Goal: Transaction & Acquisition: Obtain resource

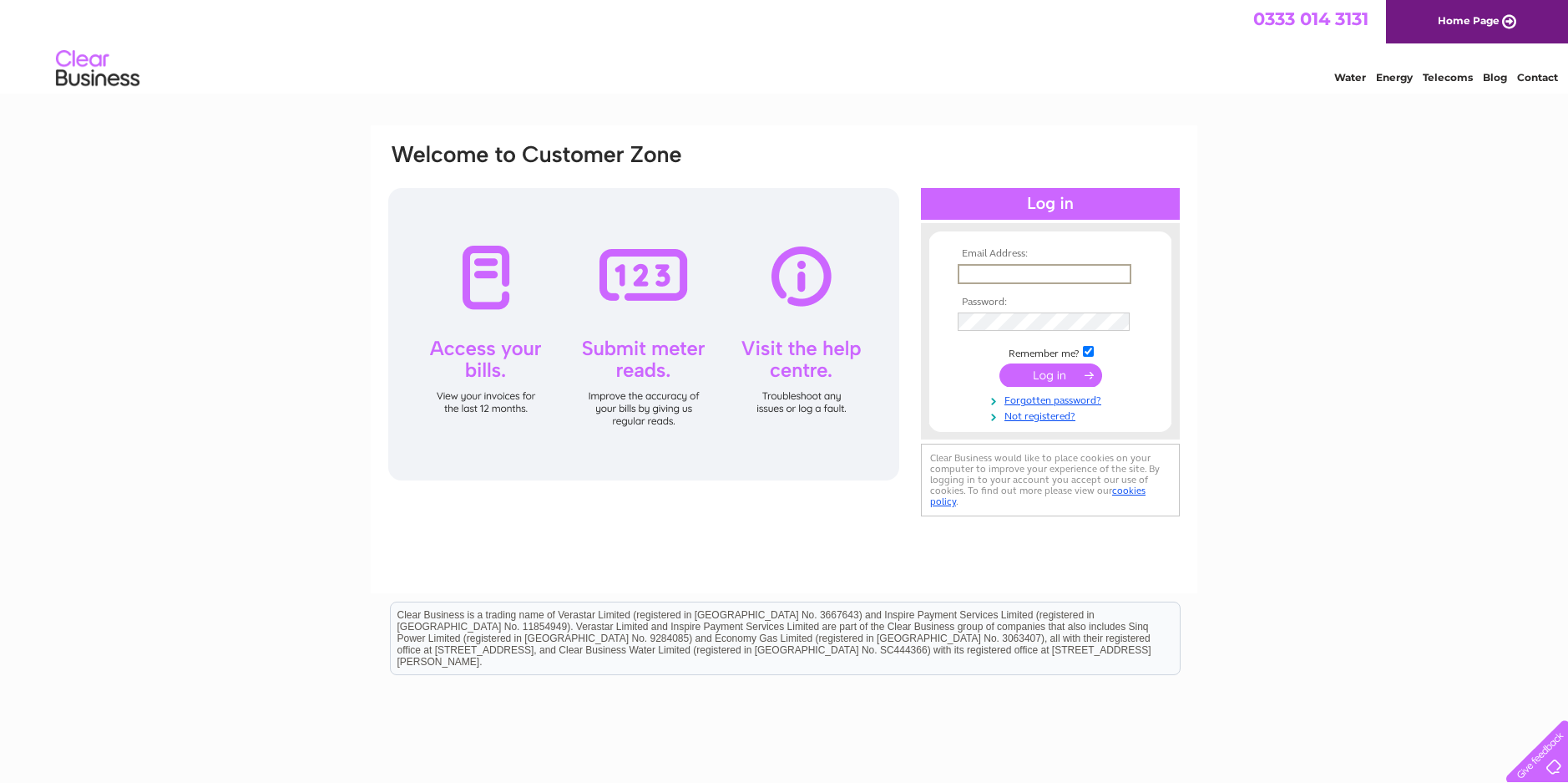
click at [1024, 271] on input "text" at bounding box center [1044, 273] width 173 height 20
type input "brmotors01@btconnect.com"
click at [1073, 368] on input "submit" at bounding box center [1050, 374] width 103 height 24
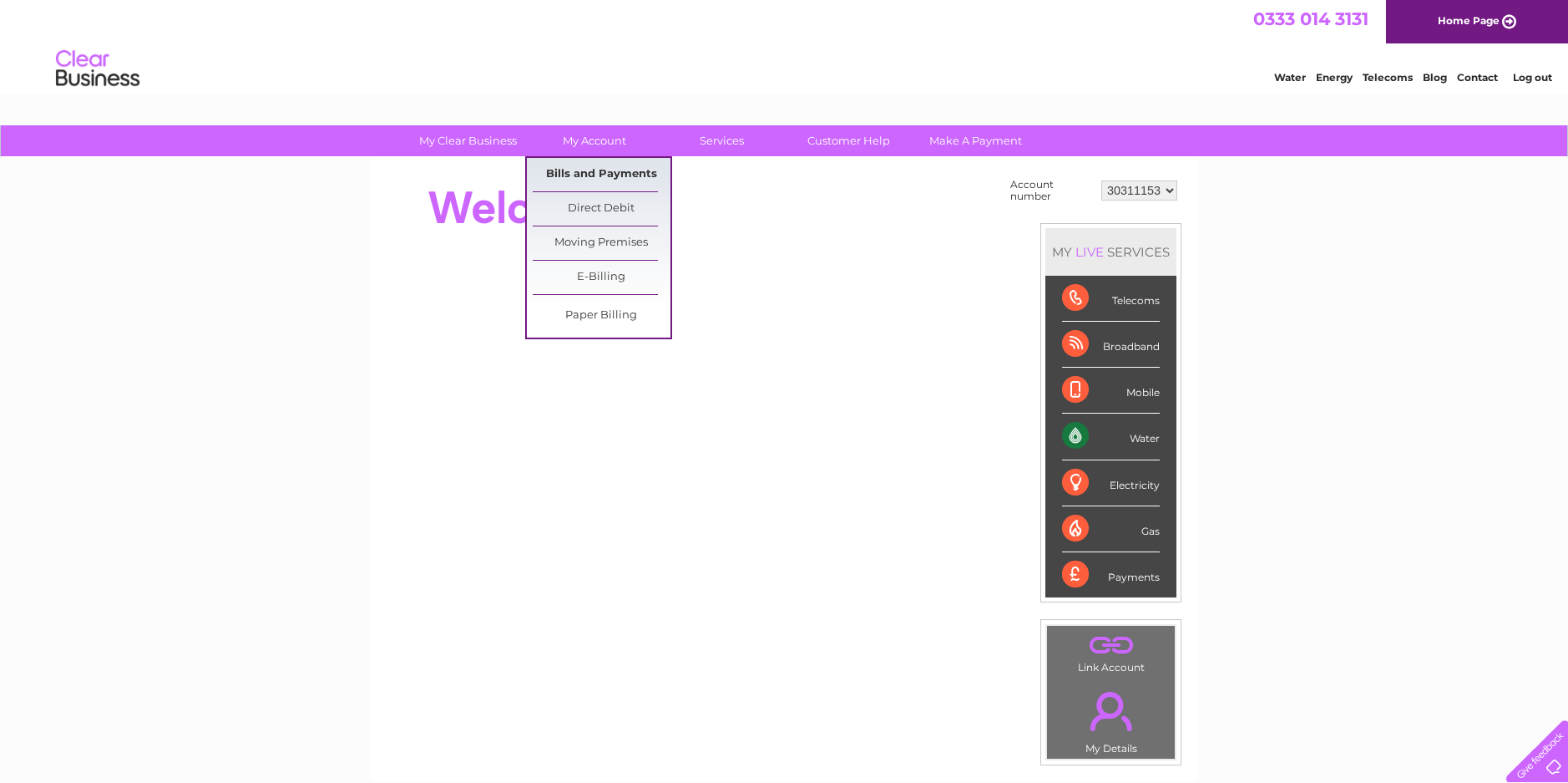
click at [594, 175] on link "Bills and Payments" at bounding box center [601, 174] width 138 height 33
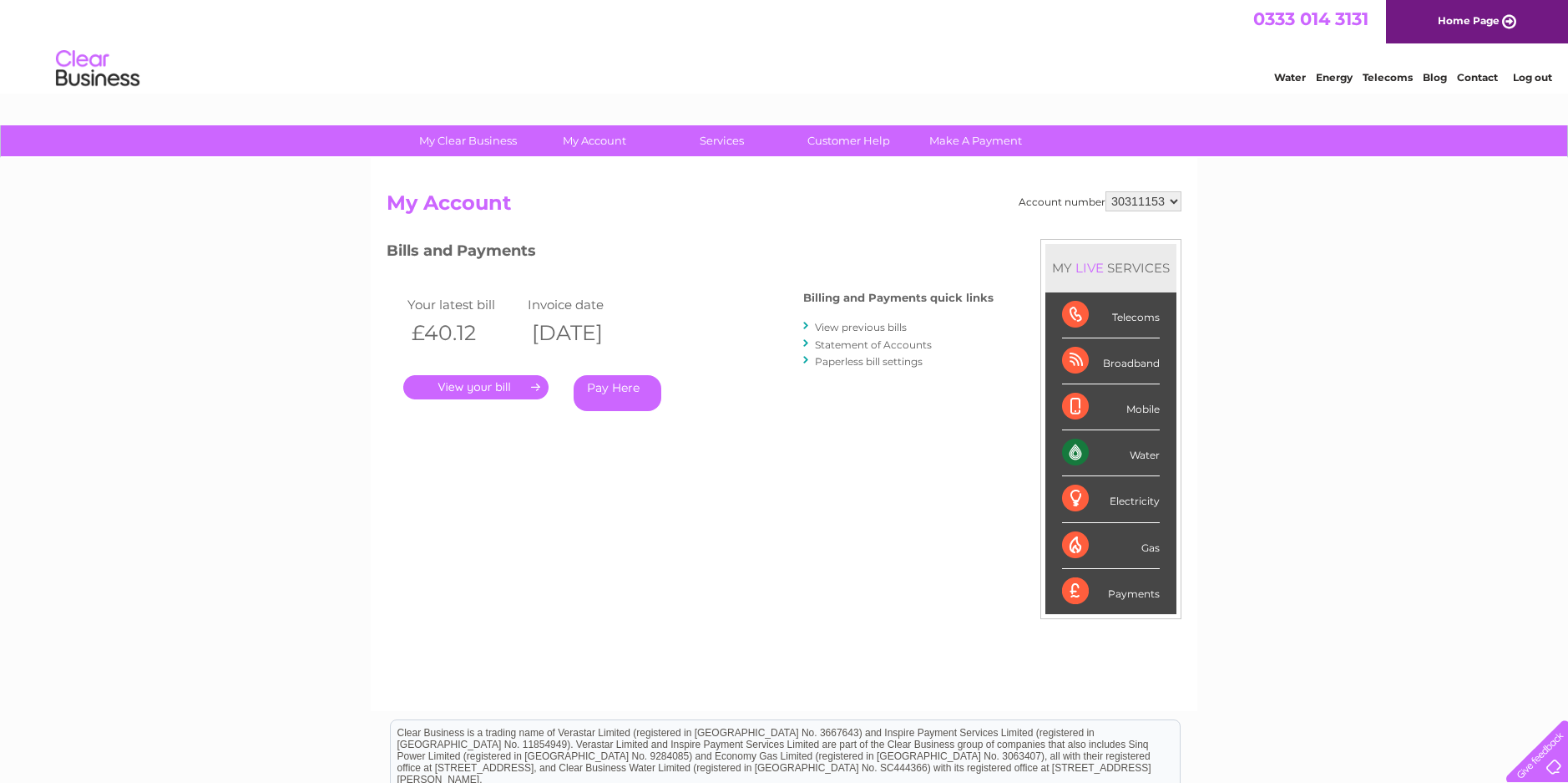
click at [883, 322] on link "View previous bills" at bounding box center [861, 327] width 91 height 12
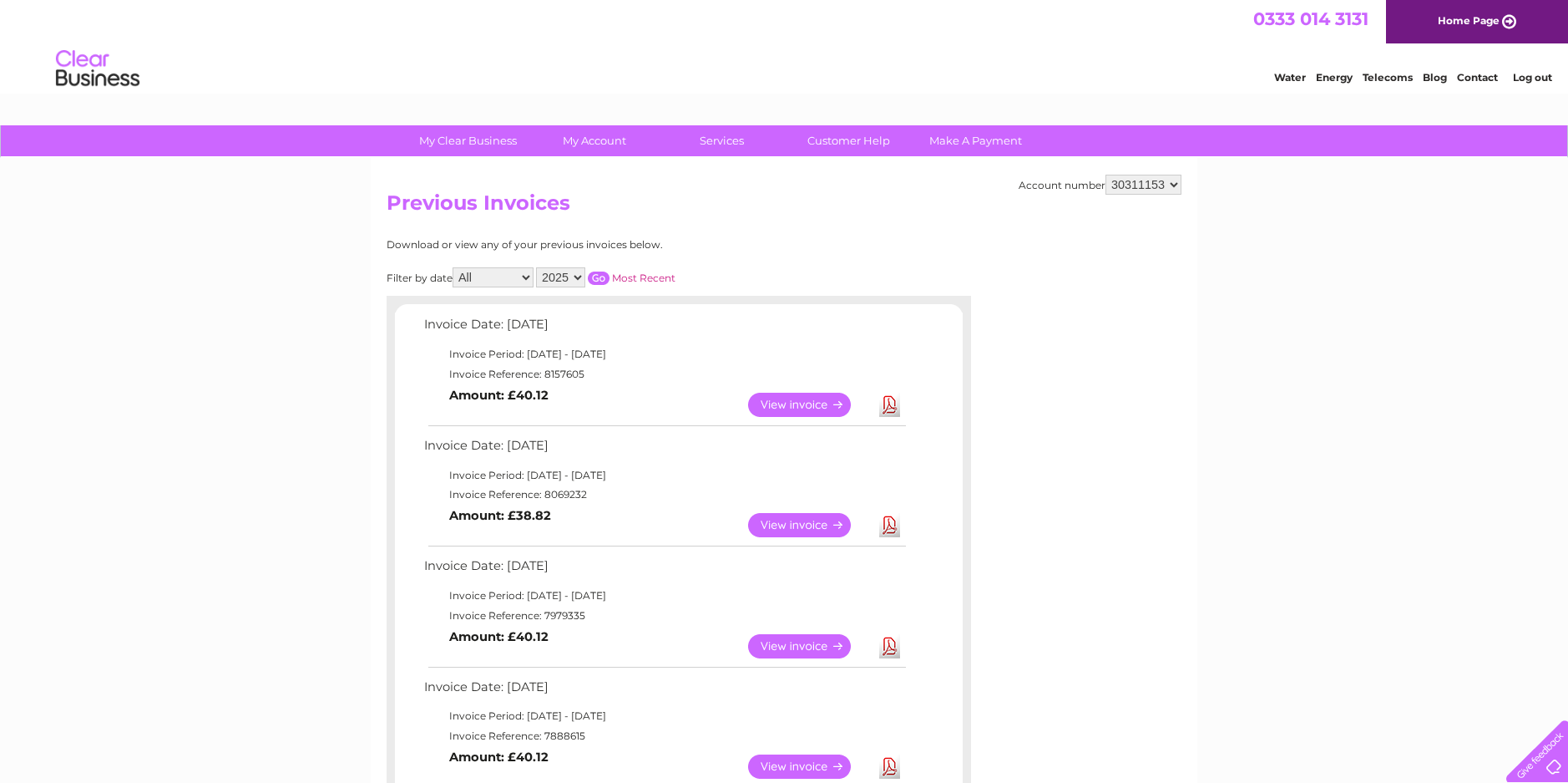
click at [795, 406] on link "View" at bounding box center [809, 404] width 123 height 24
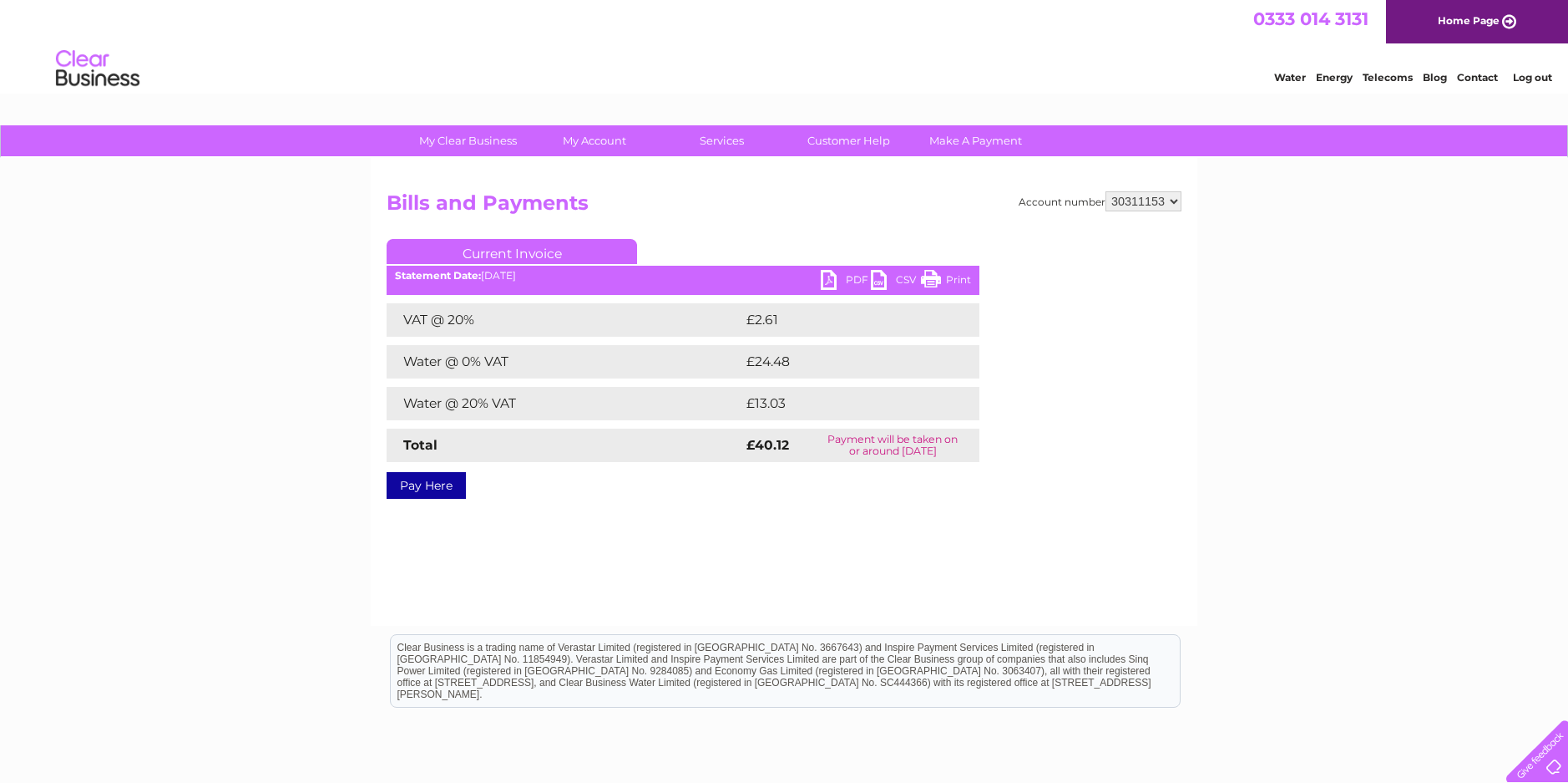
click at [827, 274] on link "PDF" at bounding box center [845, 281] width 50 height 24
click at [1540, 75] on link "Log out" at bounding box center [1532, 77] width 39 height 12
